Goal: Find specific page/section: Find specific page/section

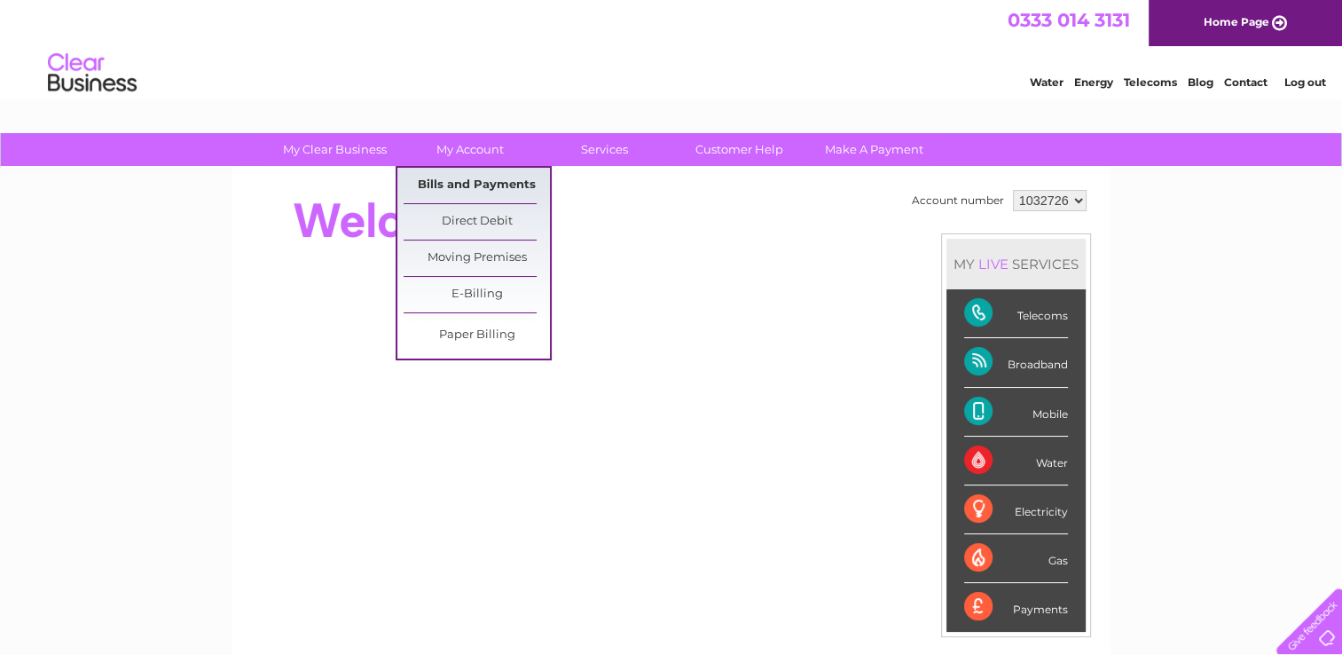
click at [476, 185] on link "Bills and Payments" at bounding box center [477, 185] width 146 height 35
click at [476, 182] on link "Bills and Payments" at bounding box center [477, 185] width 146 height 35
click at [459, 181] on link "Bills and Payments" at bounding box center [477, 185] width 146 height 35
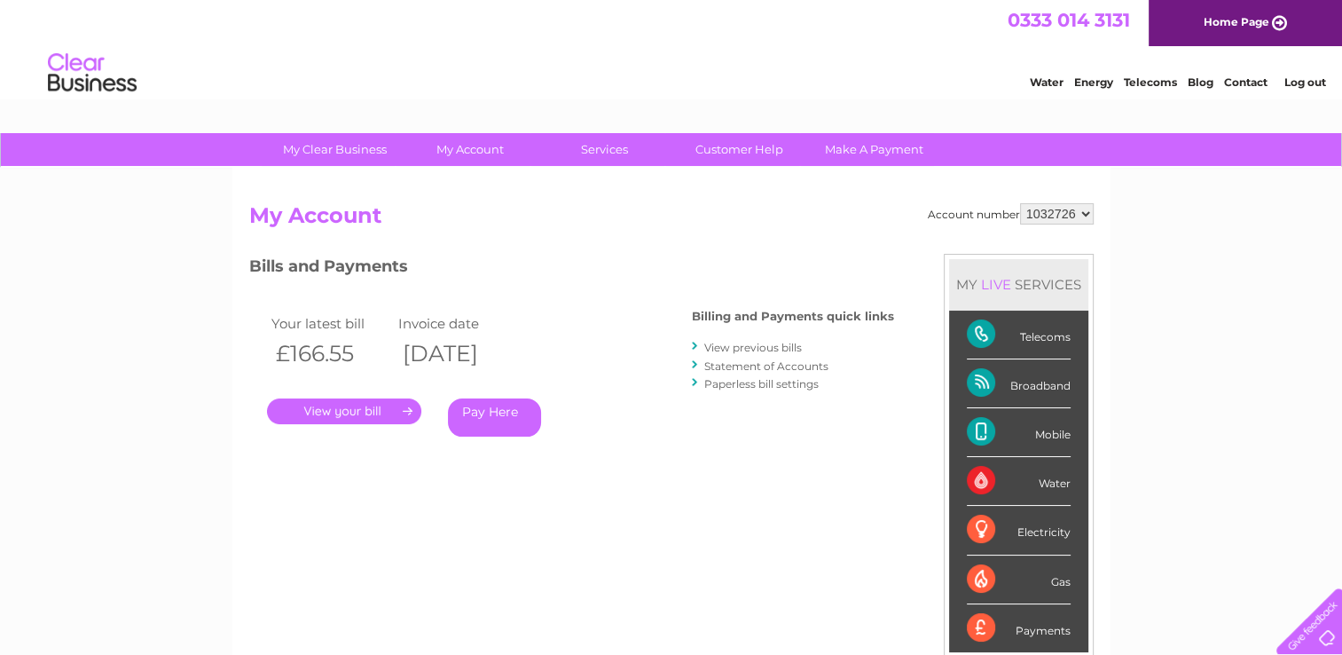
click at [380, 408] on link "." at bounding box center [344, 411] width 154 height 26
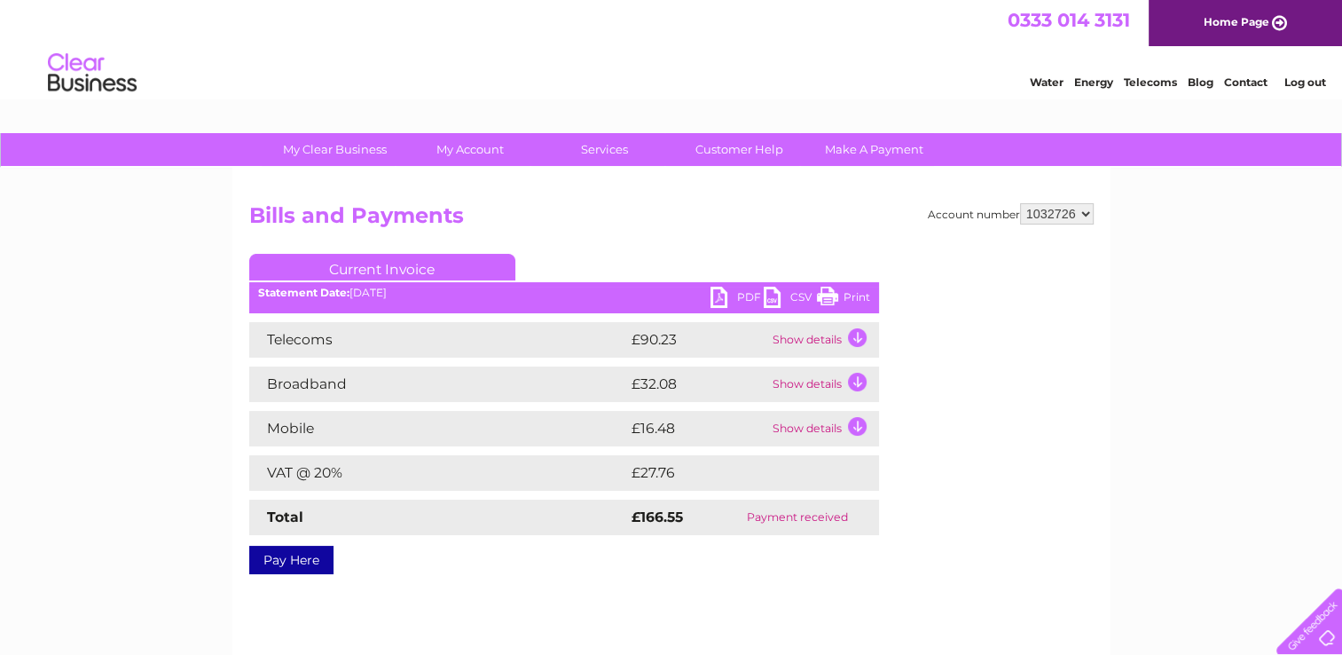
click at [751, 298] on link "PDF" at bounding box center [736, 299] width 53 height 26
